Goal: Task Accomplishment & Management: Complete application form

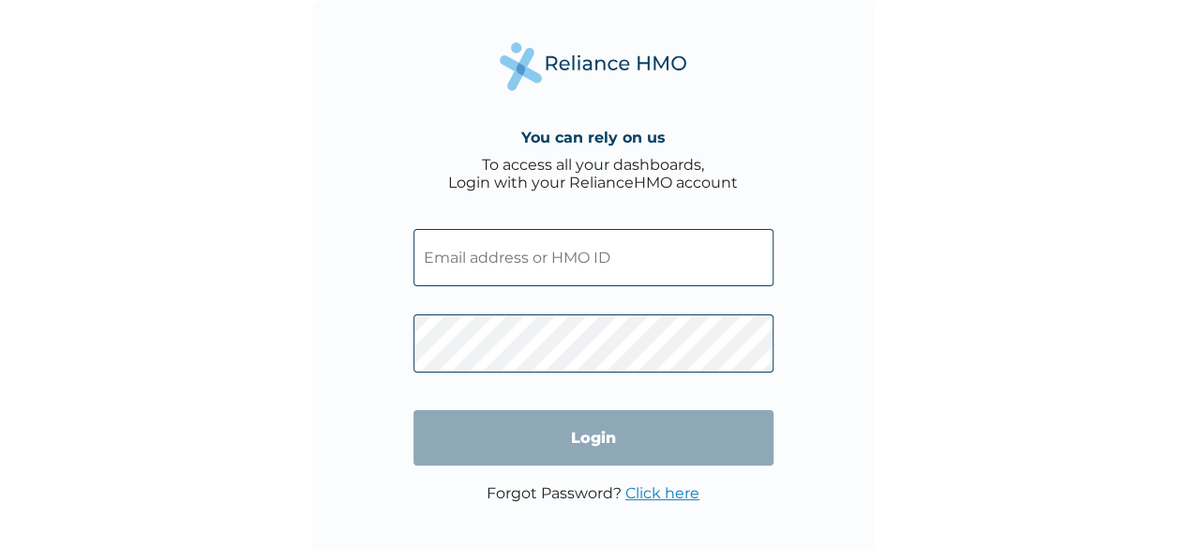
click at [470, 250] on input "text" at bounding box center [593, 257] width 360 height 57
paste input "SWX/10006/A"
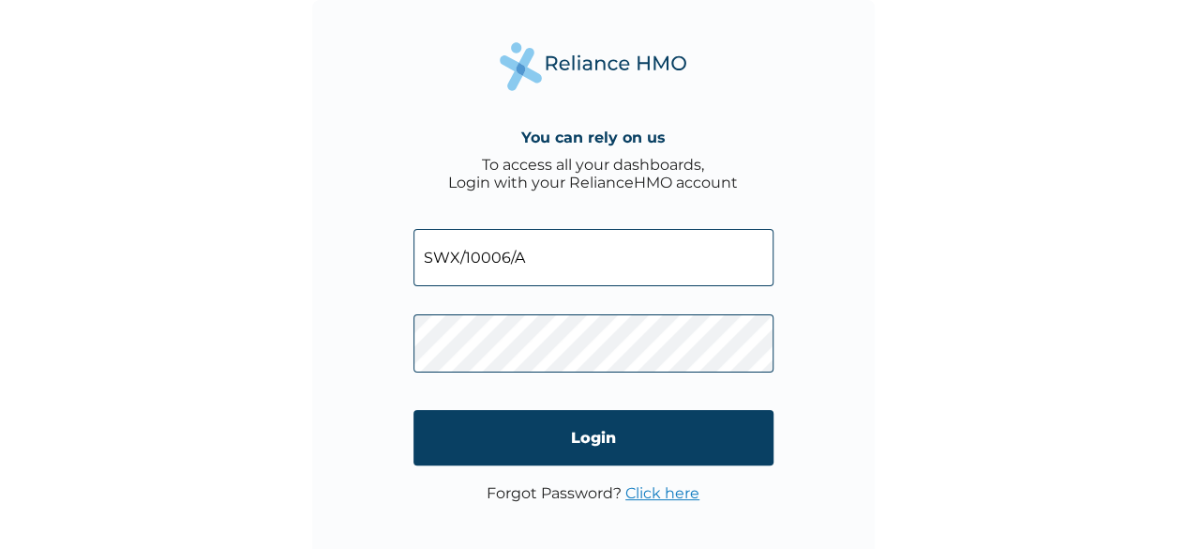
type input "SWX/10006/A"
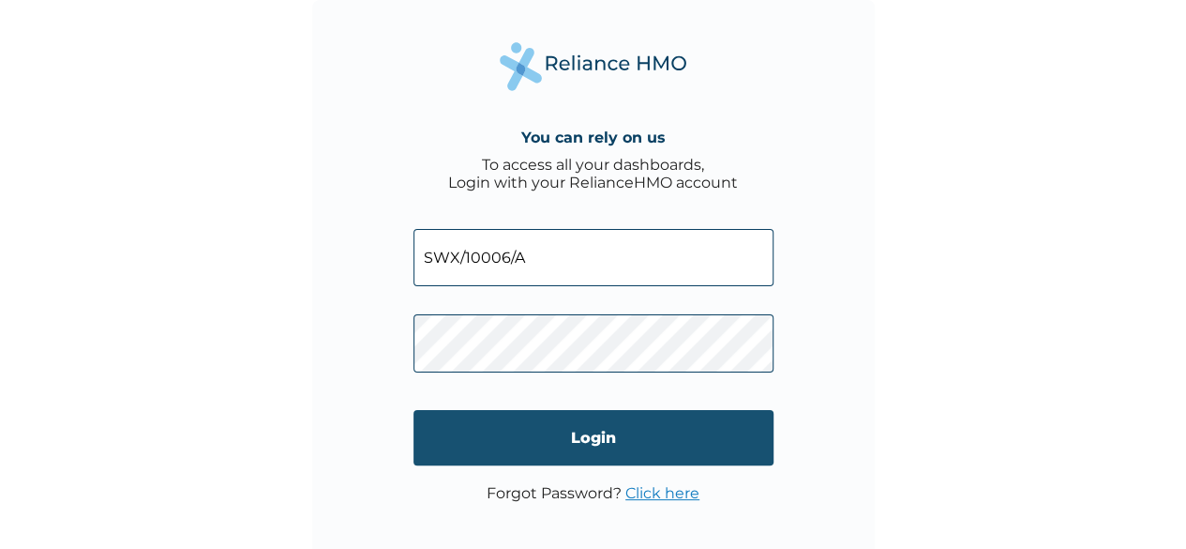
click at [611, 445] on input "Login" at bounding box center [593, 437] width 360 height 55
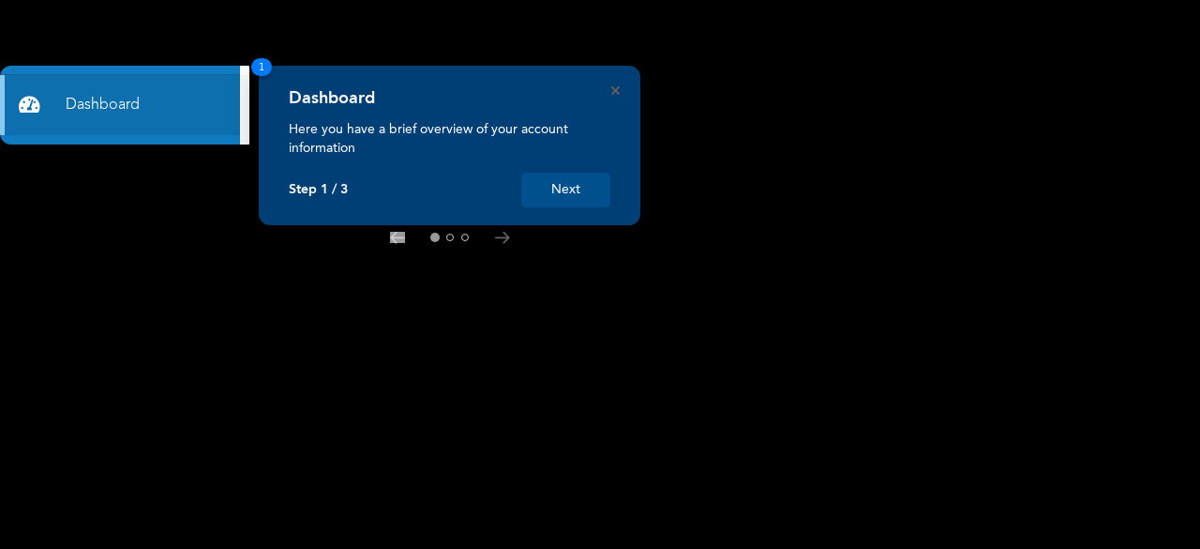
click at [558, 192] on button "Next" at bounding box center [565, 190] width 89 height 35
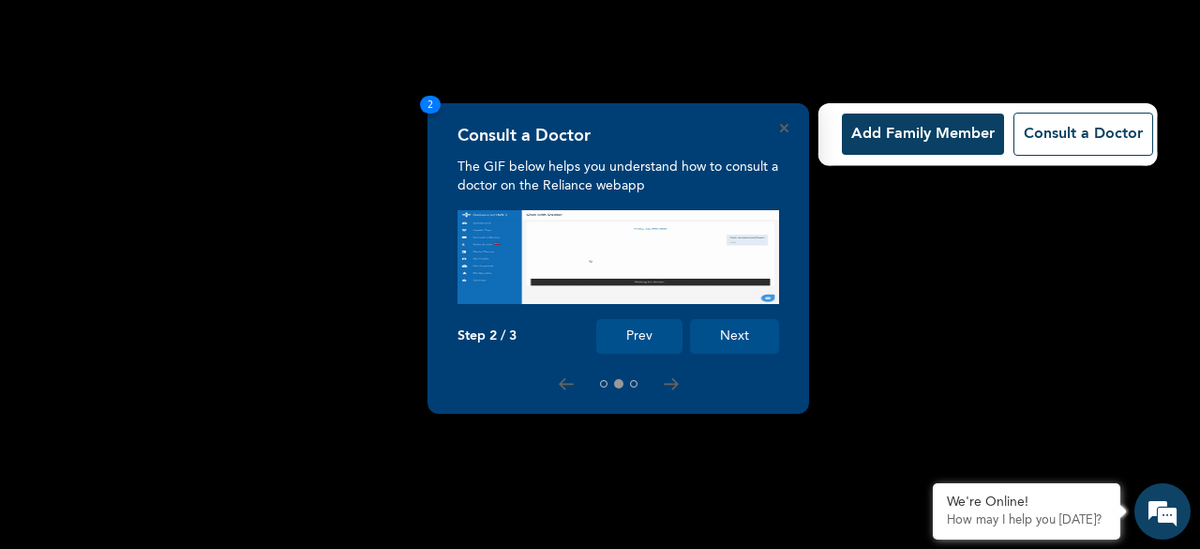
click at [881, 136] on button "Add Family Member" at bounding box center [923, 133] width 162 height 41
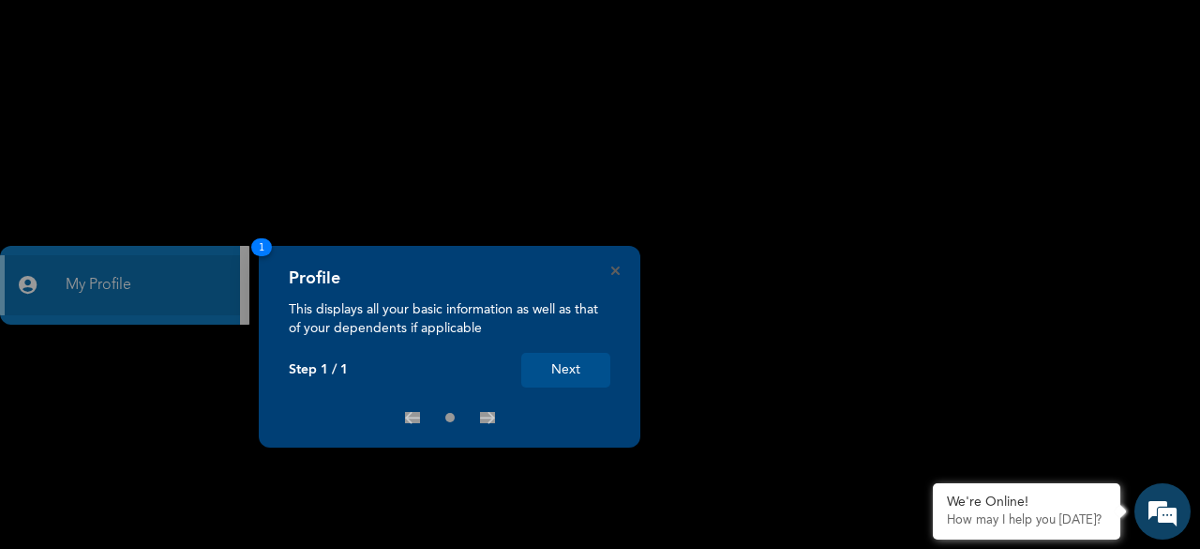
click at [570, 367] on button "Next" at bounding box center [565, 370] width 89 height 35
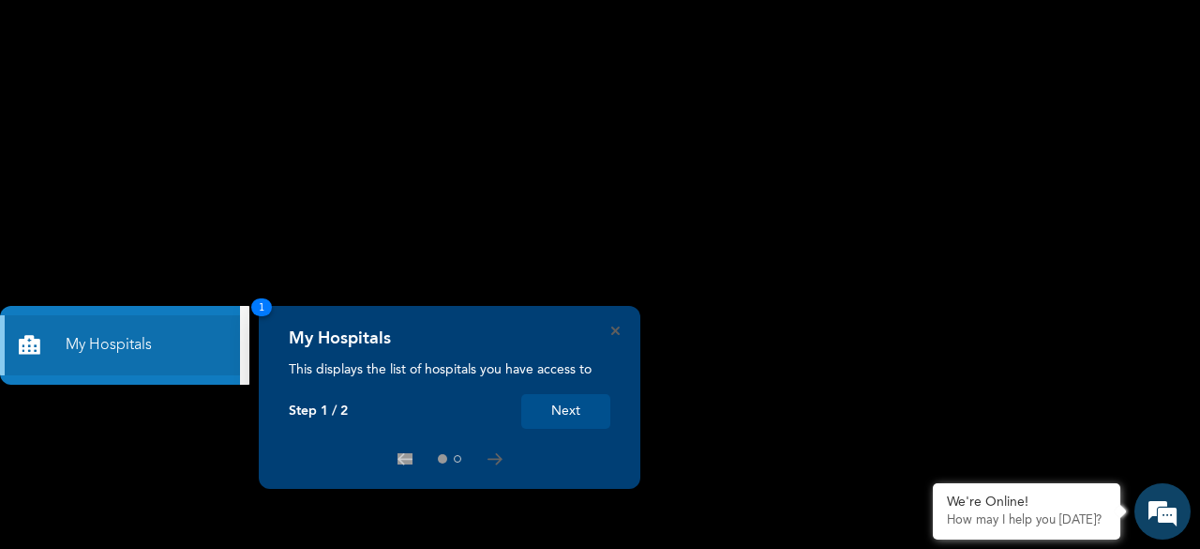
click at [555, 415] on button "Next" at bounding box center [565, 411] width 89 height 35
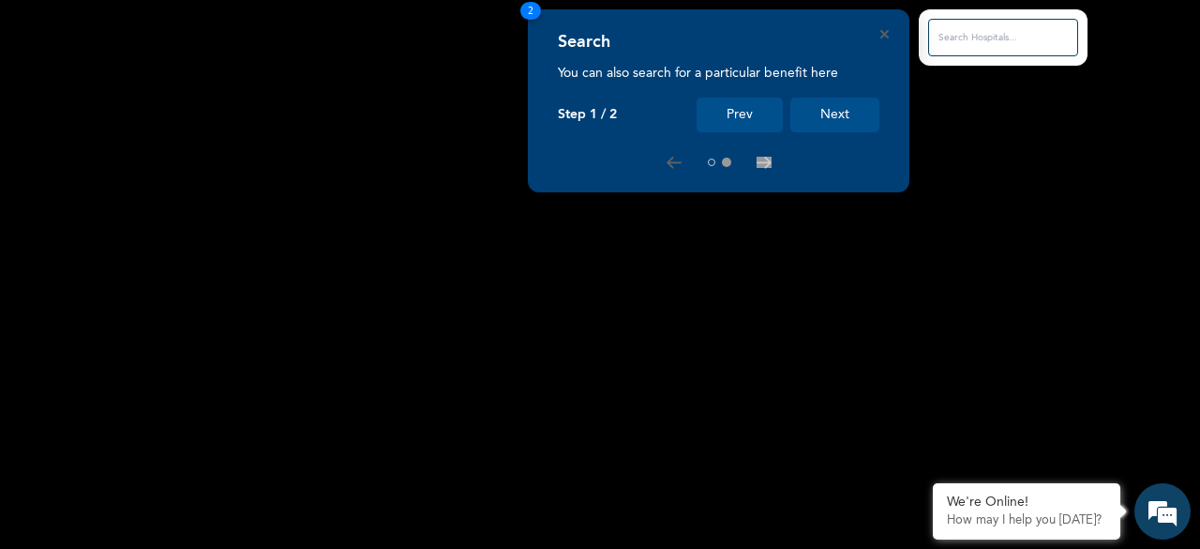
click at [828, 116] on button "Next" at bounding box center [834, 115] width 89 height 35
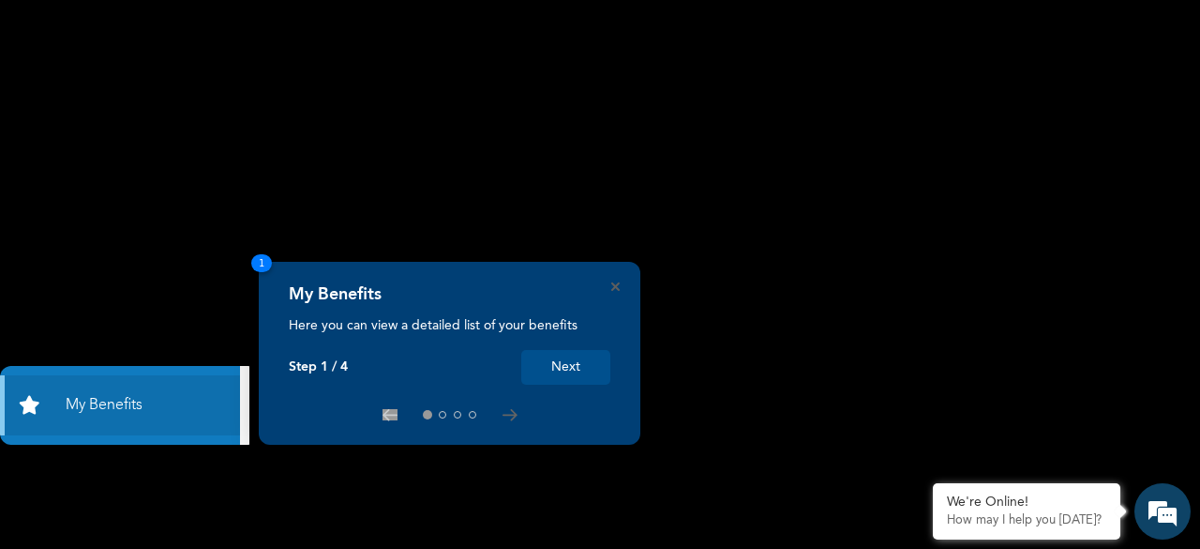
click at [558, 371] on button "Next" at bounding box center [565, 367] width 89 height 35
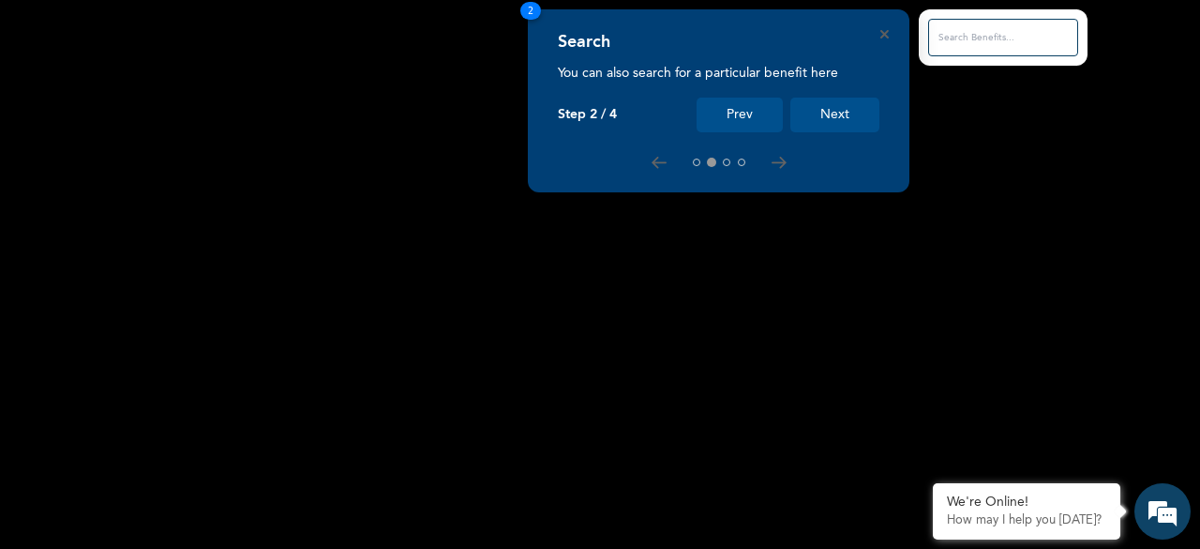
click at [853, 114] on button "Next" at bounding box center [834, 115] width 89 height 35
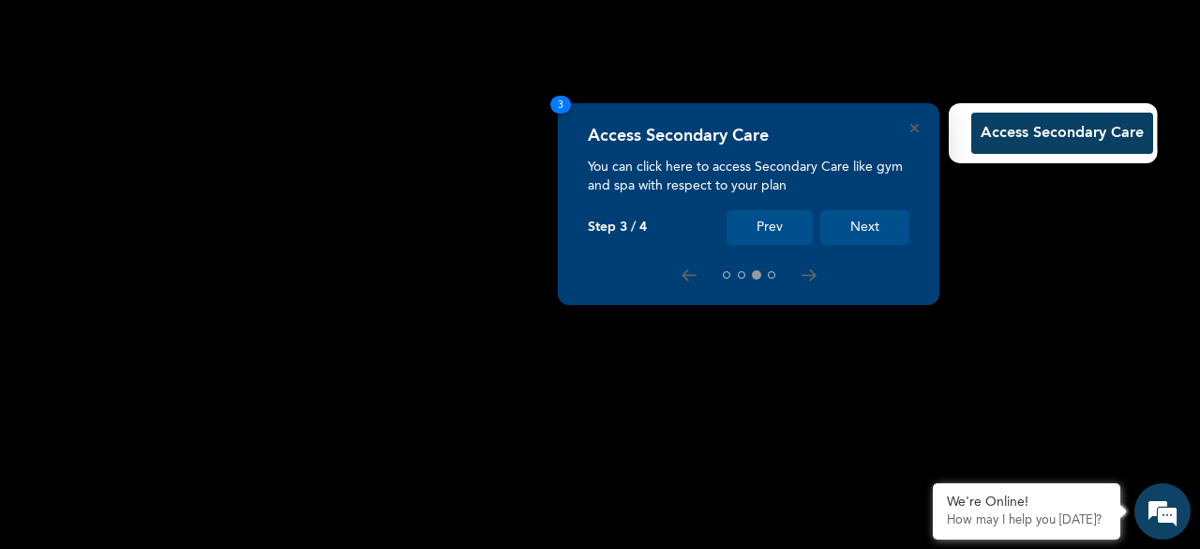
click at [848, 219] on button "Next" at bounding box center [864, 227] width 89 height 35
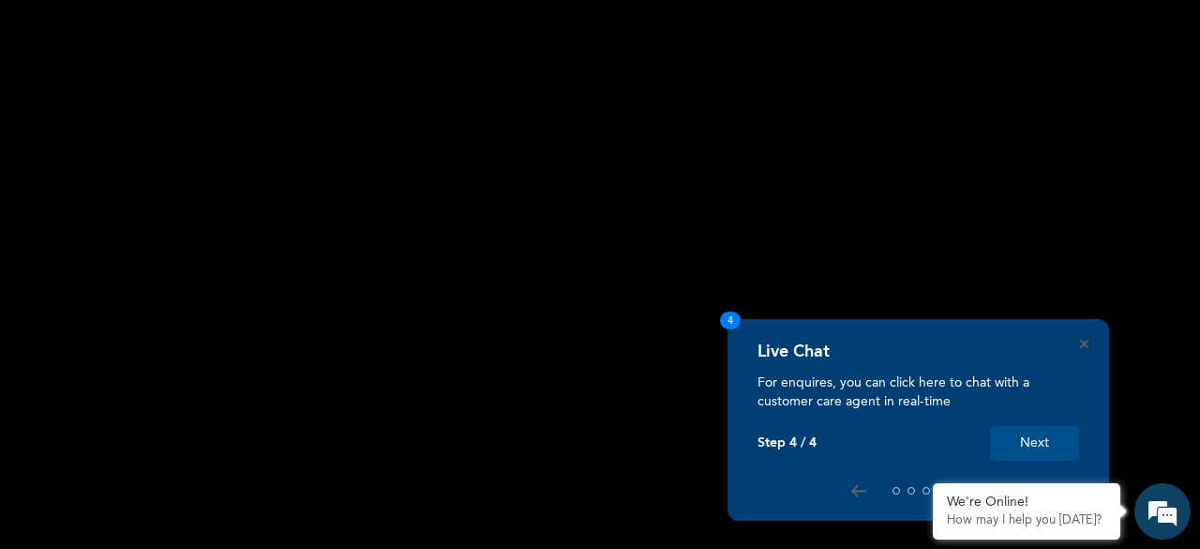
click at [1044, 436] on button "Next" at bounding box center [1034, 443] width 89 height 35
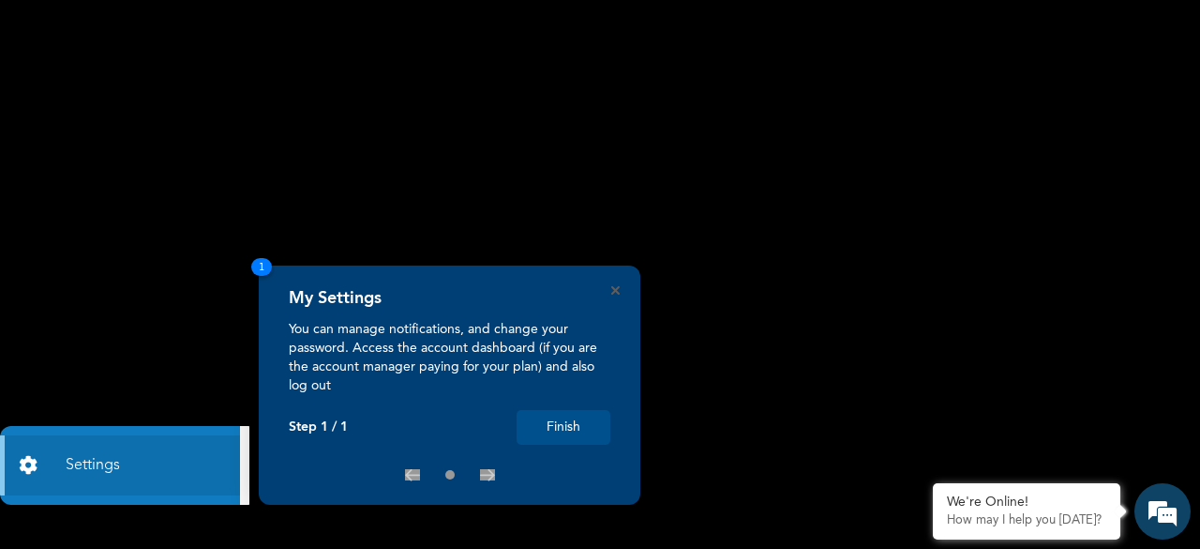
click at [557, 414] on button "Finish" at bounding box center [564, 427] width 94 height 35
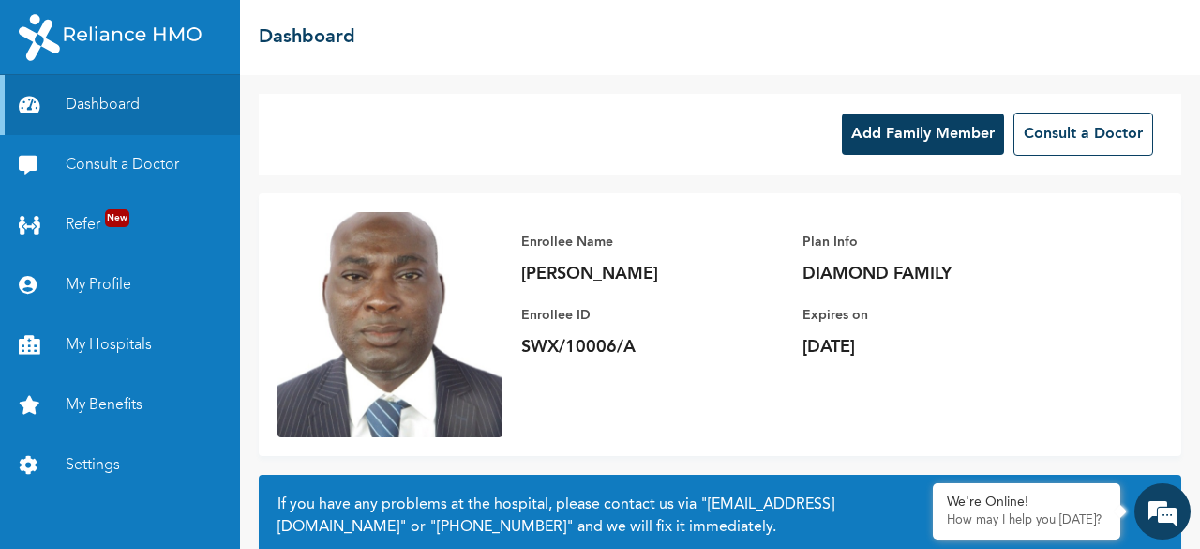
click at [932, 128] on button "Add Family Member" at bounding box center [923, 133] width 162 height 41
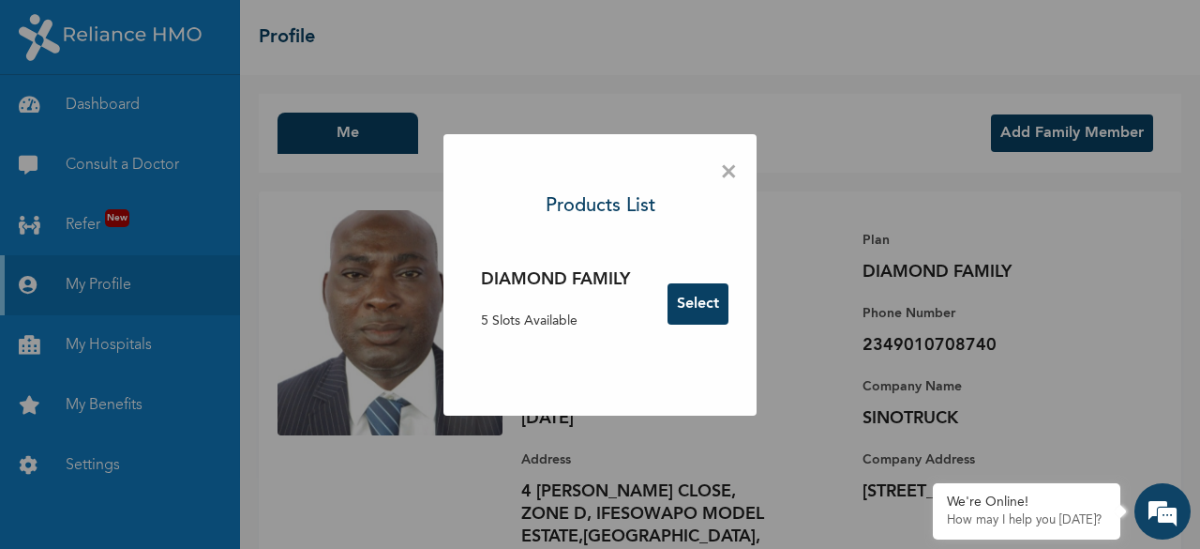
click at [729, 179] on span "×" at bounding box center [729, 172] width 18 height 39
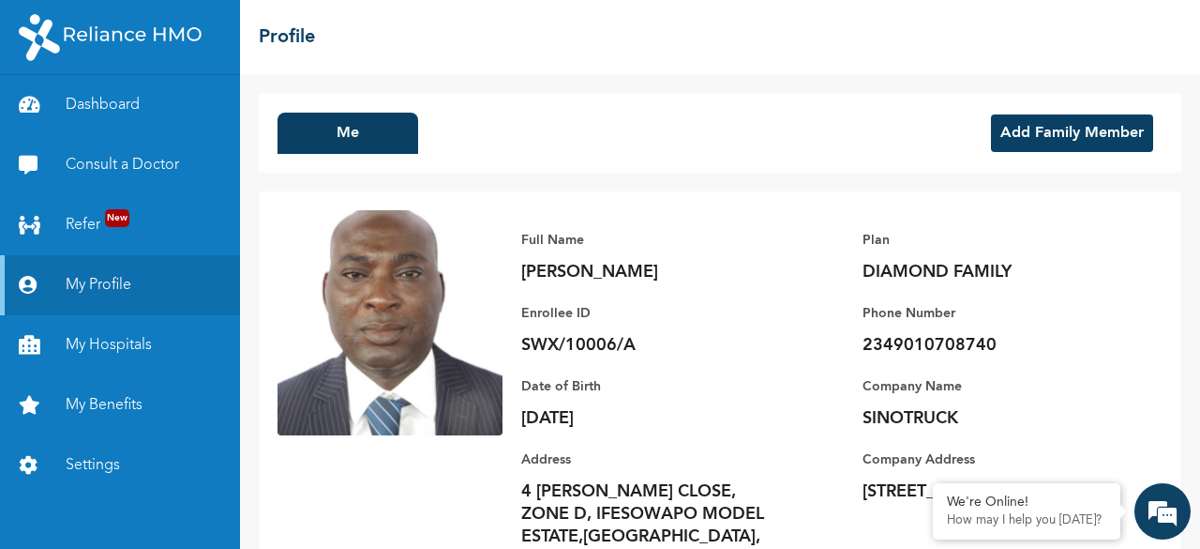
click at [1040, 127] on button "Add Family Member" at bounding box center [1072, 133] width 162 height 38
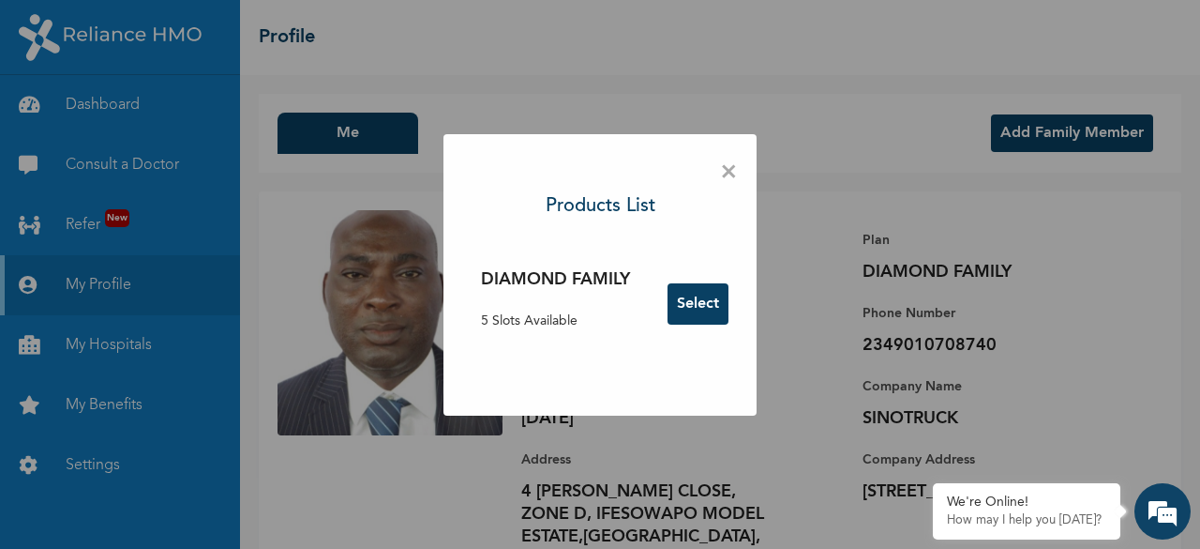
click at [709, 295] on button "Select" at bounding box center [698, 303] width 61 height 41
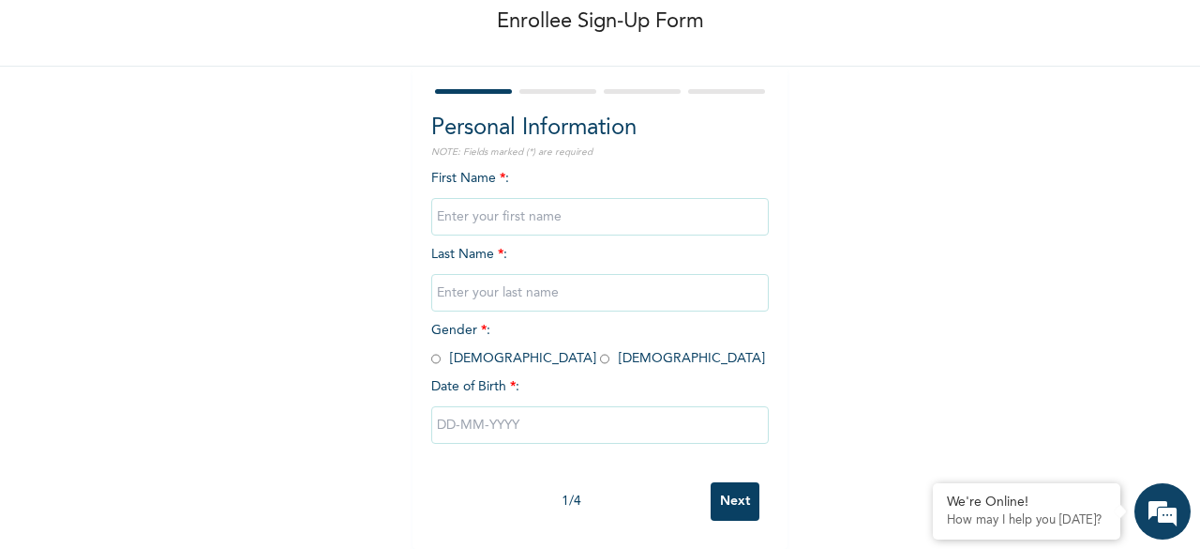
scroll to position [113, 0]
click at [722, 490] on input "Next" at bounding box center [735, 501] width 49 height 38
click at [874, 350] on div "Enrollee Sign-Up Form Personal Information NOTE: Fields marked (*) are required…" at bounding box center [600, 225] width 1200 height 645
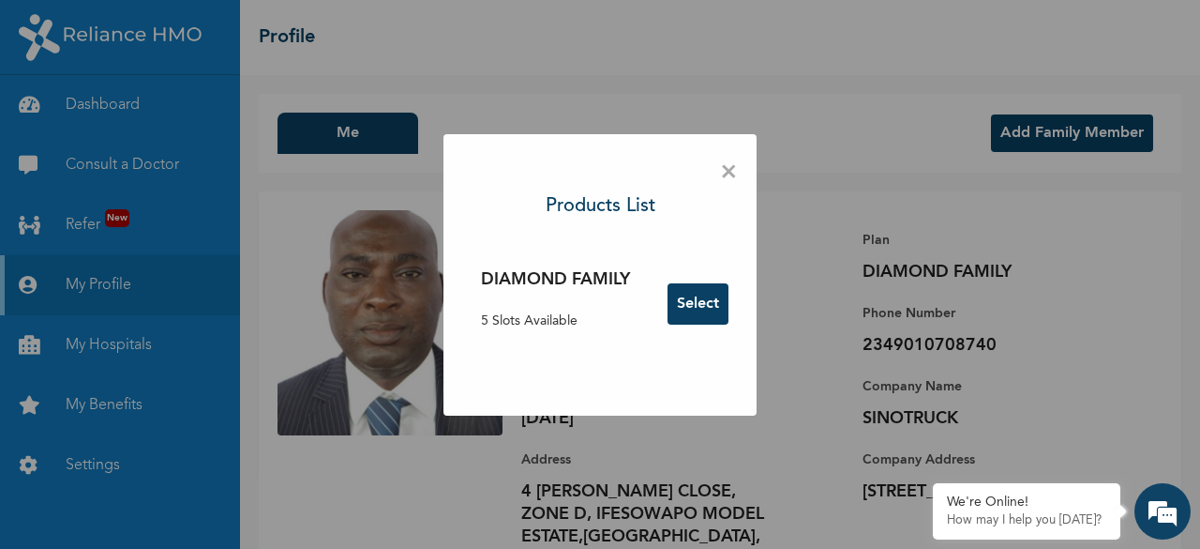
click at [729, 172] on span "×" at bounding box center [729, 172] width 18 height 39
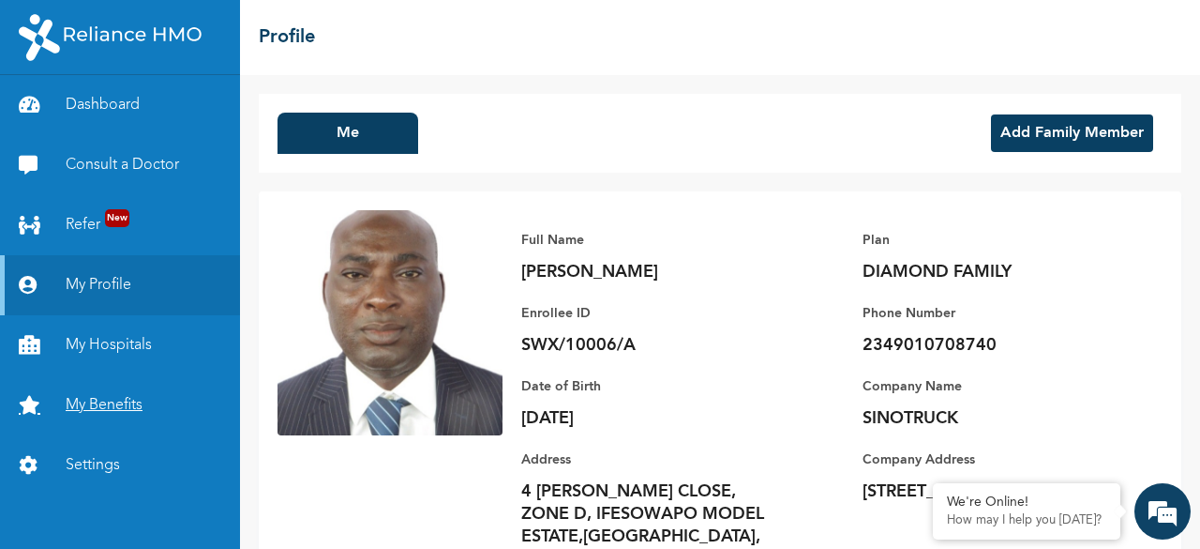
click at [108, 408] on link "My Benefits" at bounding box center [120, 405] width 240 height 60
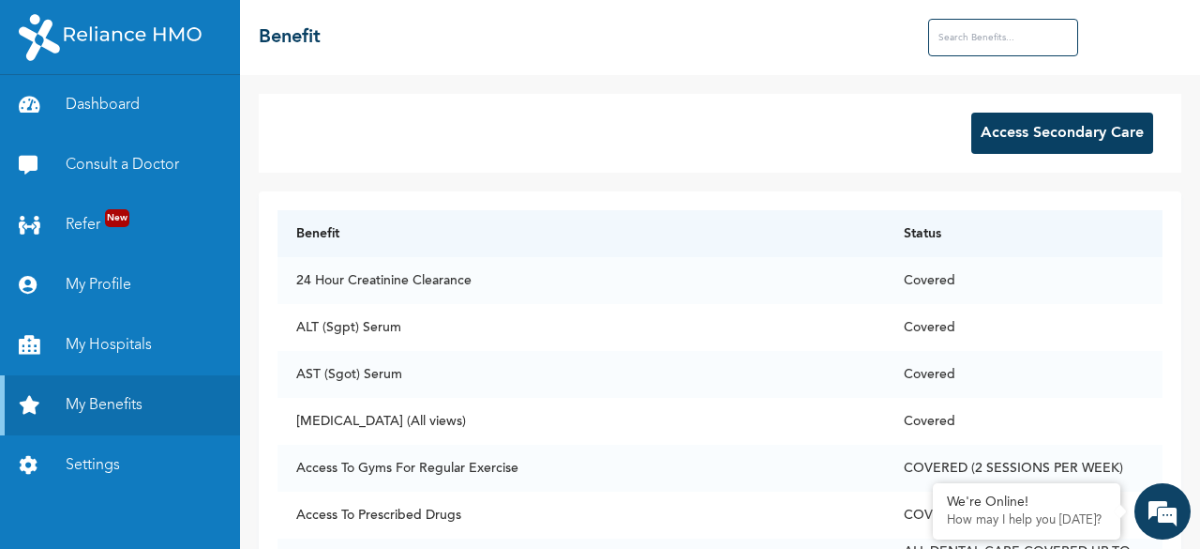
click at [969, 35] on input "text" at bounding box center [1003, 38] width 150 height 38
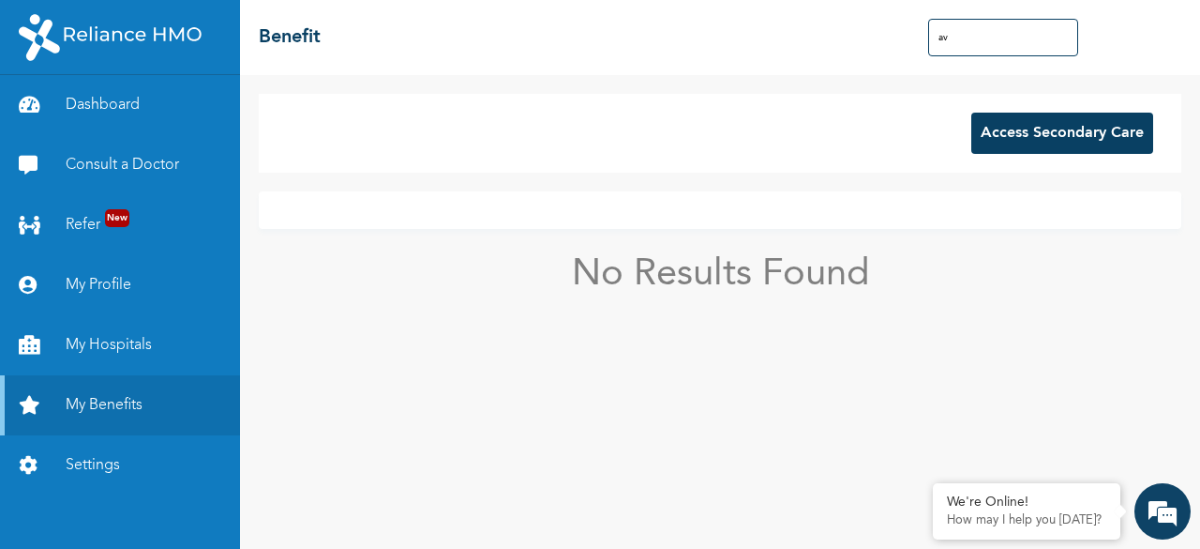
type input "a"
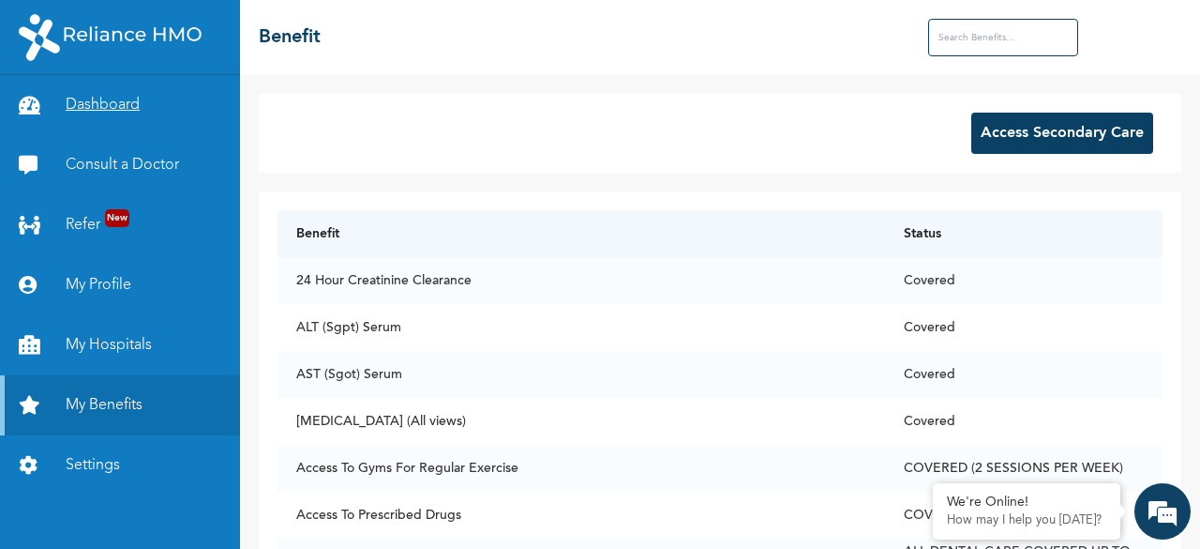
click at [92, 94] on link "Dashboard" at bounding box center [120, 105] width 240 height 60
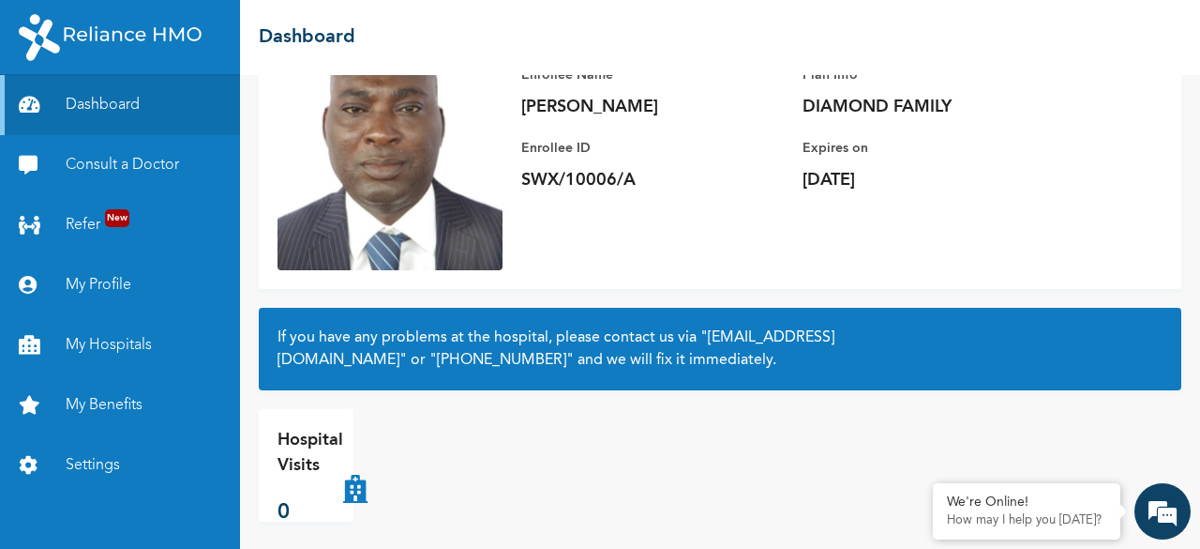
scroll to position [177, 0]
